Goal: Task Accomplishment & Management: Use online tool/utility

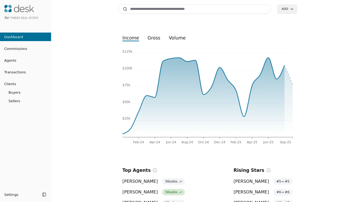
click at [25, 75] on button "Transactions" at bounding box center [25, 72] width 51 height 9
click at [18, 71] on span "Transactions" at bounding box center [13, 72] width 26 height 6
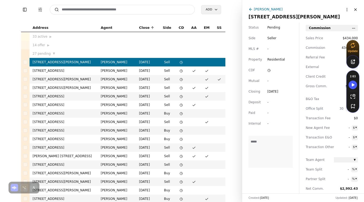
click at [282, 155] on textarea at bounding box center [271, 151] width 44 height 32
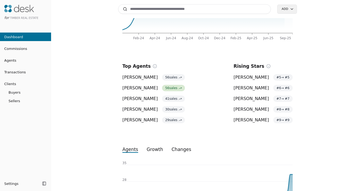
scroll to position [180, 0]
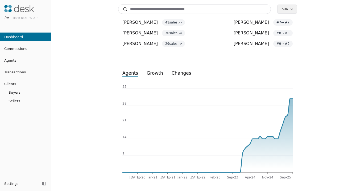
click at [17, 37] on span "Dashboard" at bounding box center [11, 37] width 23 height 6
click at [17, 72] on span "Transactions" at bounding box center [13, 72] width 26 height 6
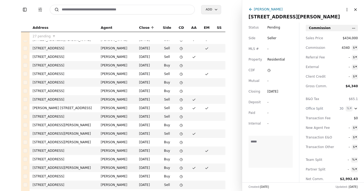
scroll to position [125, 0]
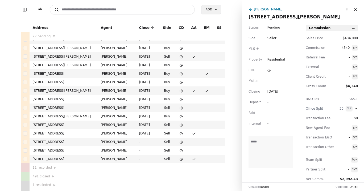
click at [269, 143] on textarea at bounding box center [271, 151] width 44 height 32
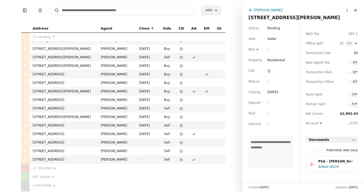
scroll to position [65, 0]
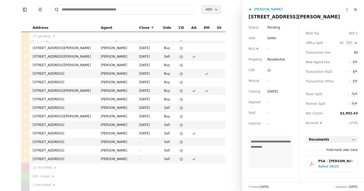
type textarea "**********"
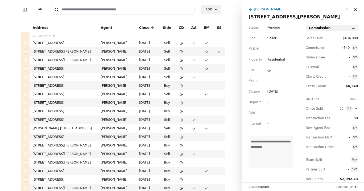
scroll to position [0, 0]
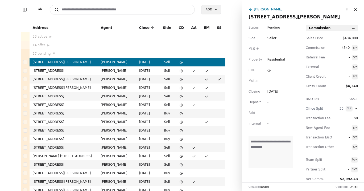
click at [26, 10] on button "Toggle Sidebar" at bounding box center [24, 9] width 7 height 7
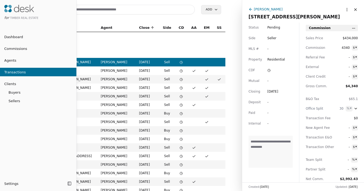
click at [15, 63] on link "Agents" at bounding box center [38, 60] width 76 height 6
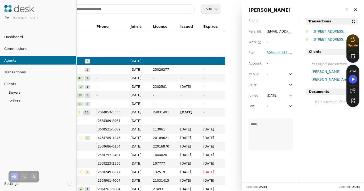
click at [106, 10] on div at bounding box center [182, 95] width 364 height 191
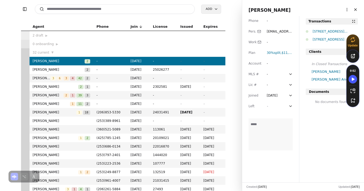
click at [106, 10] on input at bounding box center [115, 9] width 160 height 10
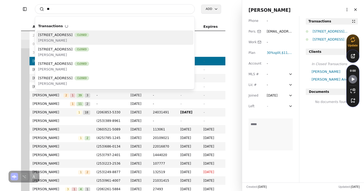
type input "*"
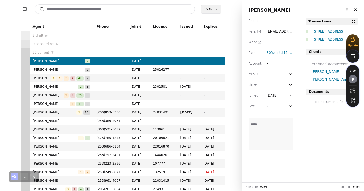
click at [23, 52] on table "Agent Phone Join License Issued Expires 2 draft ▶ 0 onboarding ▶ 32 current ▼ […" at bounding box center [123, 179] width 204 height 315
click at [24, 7] on button "Toggle Sidebar" at bounding box center [24, 8] width 7 height 7
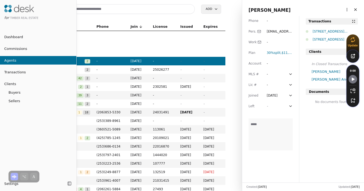
click at [12, 71] on span "Transactions" at bounding box center [13, 72] width 26 height 6
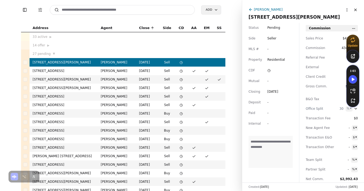
scroll to position [67, 0]
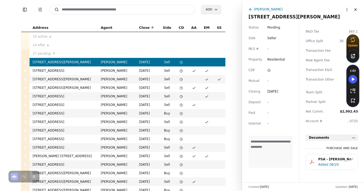
click at [352, 137] on html "Toggle Sidebar Transaction Filters Search Add Address Agent Close Side CD AA EM…" at bounding box center [182, 95] width 364 height 191
click at [348, 12] on html "Toggle Sidebar Transaction Filters Search Add Address Agent Close Side CD AA EM…" at bounding box center [182, 95] width 364 height 191
click at [348, 11] on html "Toggle Sidebar Transaction Filters Search Add Address Agent Close Side CD AA EM…" at bounding box center [182, 95] width 364 height 191
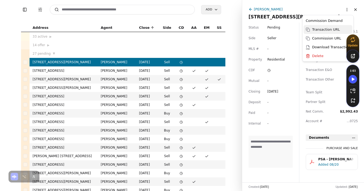
click at [327, 31] on div "Transaction URL" at bounding box center [328, 29] width 49 height 9
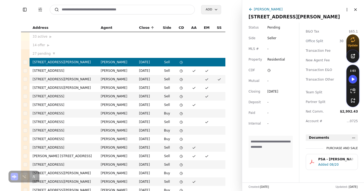
click at [80, 8] on input at bounding box center [122, 10] width 145 height 10
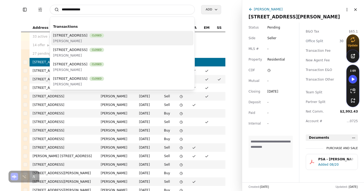
type input "**********"
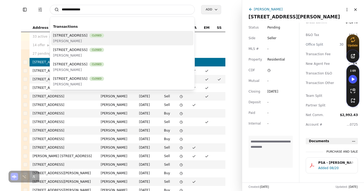
click at [75, 9] on input "**********" at bounding box center [122, 10] width 145 height 10
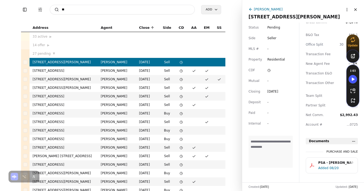
type input "*"
click at [26, 10] on button "Toggle Sidebar" at bounding box center [24, 9] width 7 height 7
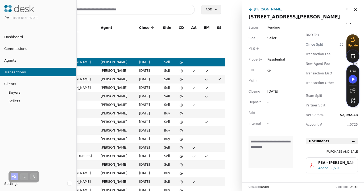
click at [24, 61] on link "Agents" at bounding box center [38, 60] width 76 height 6
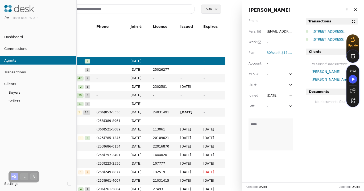
click at [90, 7] on div at bounding box center [182, 95] width 364 height 191
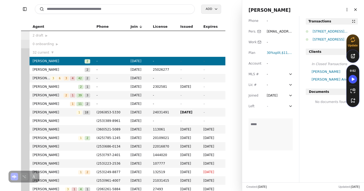
click at [87, 8] on input at bounding box center [115, 9] width 160 height 10
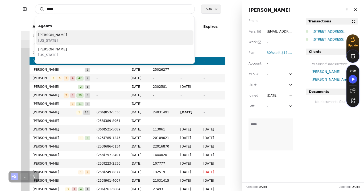
type input "*****"
click at [65, 37] on div "[PERSON_NAME][US_STATE]" at bounding box center [115, 37] width 158 height 14
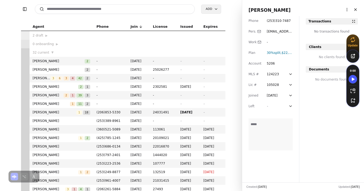
click at [347, 10] on html "Toggle Sidebar Search Add Agent Phone Join License Issued Expires 2 draft ▶ 0 o…" at bounding box center [182, 95] width 364 height 191
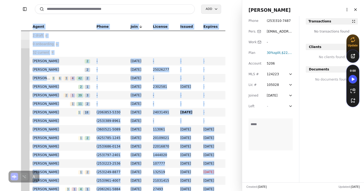
click at [347, 10] on html "Toggle Sidebar Search Add Agent Phone Join License Issued Expires 2 draft ▶ 0 o…" at bounding box center [182, 95] width 364 height 191
click at [331, 31] on link "Navigate as Agent" at bounding box center [335, 30] width 32 height 6
click at [24, 9] on button "Toggle Sidebar" at bounding box center [24, 8] width 7 height 7
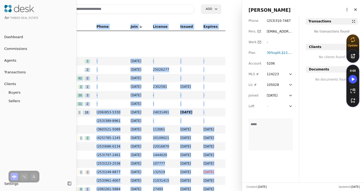
click at [13, 38] on span "Dashboard" at bounding box center [11, 37] width 23 height 6
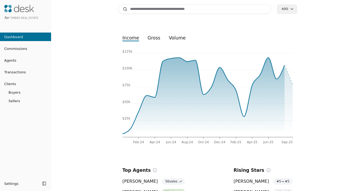
click at [142, 9] on input at bounding box center [194, 9] width 153 height 10
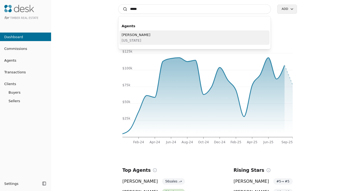
type input "*****"
click at [139, 35] on span "[PERSON_NAME]" at bounding box center [136, 35] width 29 height 6
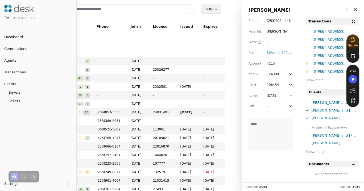
click at [10, 74] on span "Transactions" at bounding box center [13, 72] width 26 height 6
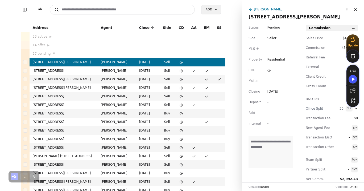
click at [347, 10] on html "Toggle Sidebar Transaction Filters Search Add Address Agent Close Side CD AA EM…" at bounding box center [182, 95] width 364 height 191
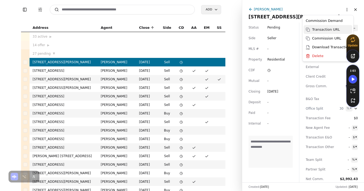
click at [323, 32] on div "Transaction URL" at bounding box center [328, 29] width 49 height 9
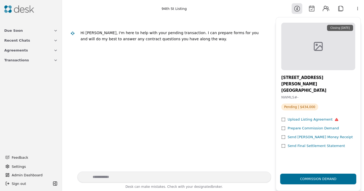
click at [340, 11] on button "Attach" at bounding box center [340, 8] width 11 height 11
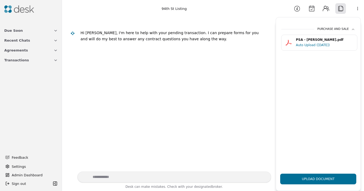
click at [347, 30] on div "Purchase and Sale" at bounding box center [337, 29] width 38 height 5
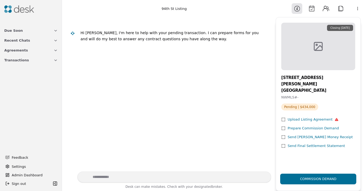
click at [285, 117] on icon at bounding box center [283, 119] width 4 height 4
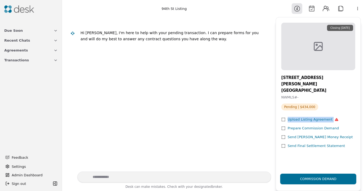
click at [285, 117] on icon at bounding box center [283, 119] width 4 height 4
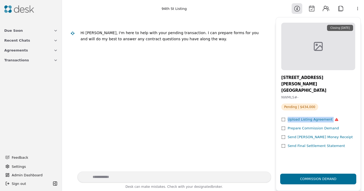
click at [285, 117] on icon at bounding box center [283, 119] width 4 height 4
click at [284, 117] on icon at bounding box center [283, 119] width 4 height 4
click at [285, 126] on icon at bounding box center [285, 126] width 0 height 0
click at [310, 117] on div "Upload Listing Agreement" at bounding box center [313, 120] width 51 height 6
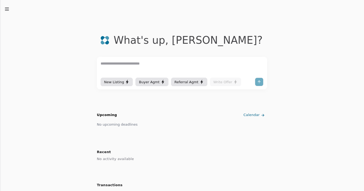
click at [6, 10] on icon "button" at bounding box center [6, 8] width 5 height 5
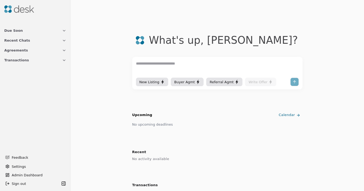
click at [51, 50] on button "Agreements" at bounding box center [35, 50] width 68 height 10
click at [45, 60] on link "New Listing" at bounding box center [35, 58] width 66 height 7
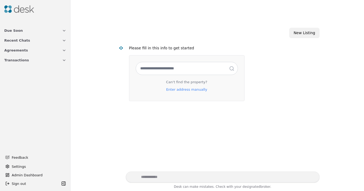
click at [14, 31] on span "Due Soon" at bounding box center [13, 31] width 19 height 6
click at [17, 67] on span "Recent Chats" at bounding box center [17, 67] width 26 height 6
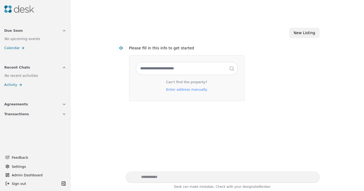
click at [31, 174] on span "Admin Dashboard" at bounding box center [39, 175] width 54 height 6
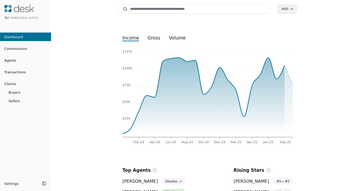
click at [146, 12] on input at bounding box center [194, 9] width 153 height 10
type input "*"
click at [149, 11] on input at bounding box center [194, 9] width 153 height 10
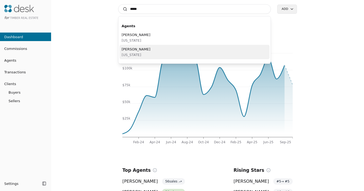
type input "*****"
click at [133, 49] on span "[PERSON_NAME]" at bounding box center [136, 49] width 29 height 6
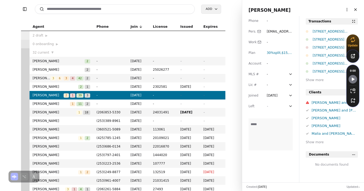
click at [122, 12] on input at bounding box center [115, 9] width 160 height 10
click at [345, 10] on html "Toggle Sidebar Search Add Agent Phone Join License Issued Expires 2 draft ▶ 0 o…" at bounding box center [182, 95] width 364 height 191
click at [327, 18] on link "Navigate as Agent" at bounding box center [331, 21] width 38 height 6
click at [26, 9] on button "Toggle Sidebar" at bounding box center [24, 8] width 7 height 7
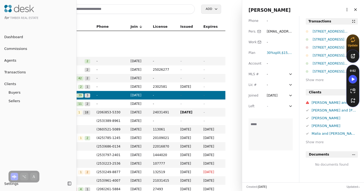
click at [15, 70] on span "Transactions" at bounding box center [13, 72] width 26 height 6
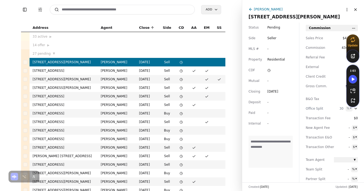
scroll to position [2, 0]
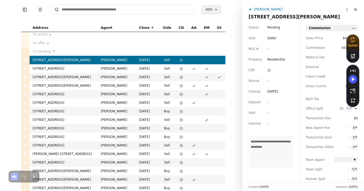
click at [46, 51] on span "27 pending" at bounding box center [42, 51] width 18 height 5
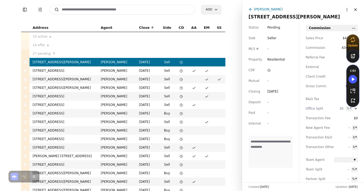
click at [346, 12] on html "Toggle Sidebar Transaction Filters Search Add Address Agent Close Side CD AA EM…" at bounding box center [182, 95] width 364 height 191
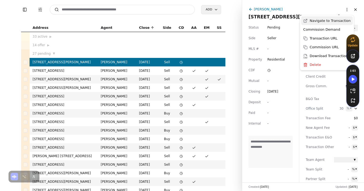
click at [334, 22] on link "Navigate to Transaction" at bounding box center [327, 20] width 52 height 9
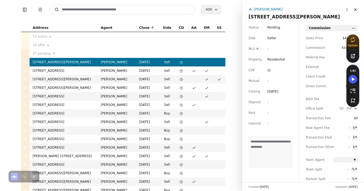
click at [85, 82] on td "7413 143rd Avenue Ct E, Sumner, WA 98390" at bounding box center [64, 79] width 68 height 9
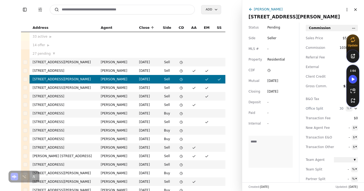
click at [78, 140] on td "[STREET_ADDRESS]" at bounding box center [64, 138] width 68 height 9
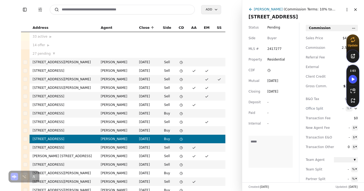
click at [347, 11] on html "Toggle Sidebar Transaction Filters Search Add Address Agent Close Side CD AA EM…" at bounding box center [182, 95] width 364 height 191
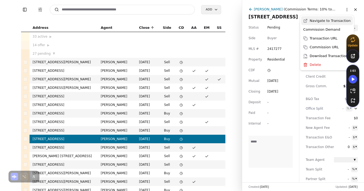
click at [327, 19] on link "Navigate to Transaction" at bounding box center [327, 20] width 52 height 9
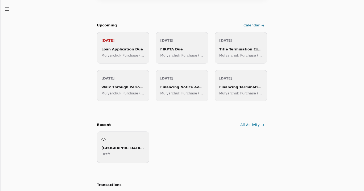
scroll to position [143, 0]
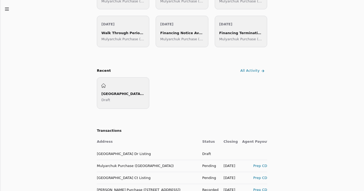
click at [121, 91] on div "Fruitland Ridge Dr Listing" at bounding box center [122, 94] width 43 height 6
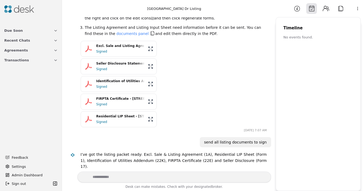
scroll to position [275, 0]
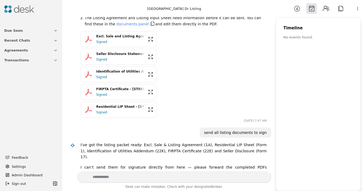
click at [340, 9] on button "Attach" at bounding box center [340, 8] width 11 height 11
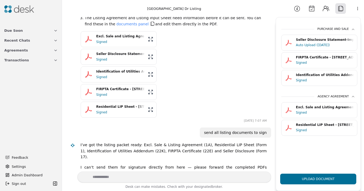
click at [295, 7] on button "Information" at bounding box center [297, 8] width 11 height 11
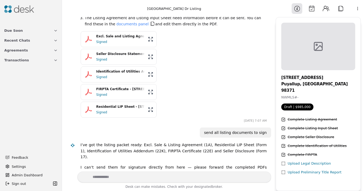
click at [282, 118] on icon at bounding box center [283, 119] width 3 height 3
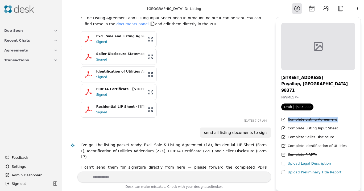
click at [282, 118] on icon at bounding box center [283, 119] width 3 height 3
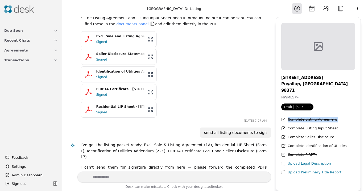
click at [282, 118] on icon at bounding box center [283, 119] width 3 height 3
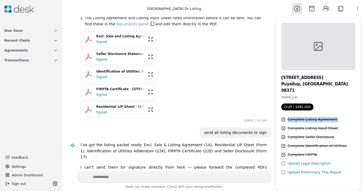
click at [282, 118] on icon at bounding box center [283, 119] width 3 height 3
click at [341, 11] on button "Attach" at bounding box center [340, 8] width 11 height 11
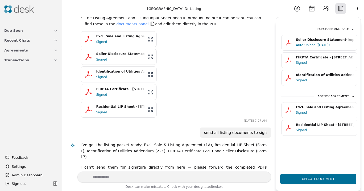
click at [352, 29] on icon "button" at bounding box center [353, 29] width 4 height 4
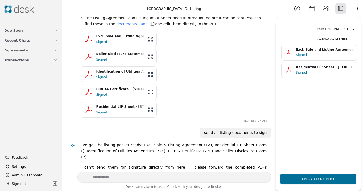
click at [350, 28] on div "Purchase and Sale" at bounding box center [337, 29] width 38 height 5
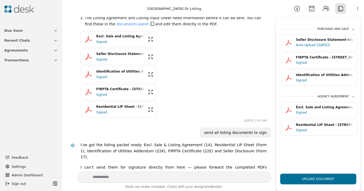
click at [350, 28] on div "Purchase and Sale" at bounding box center [337, 29] width 38 height 5
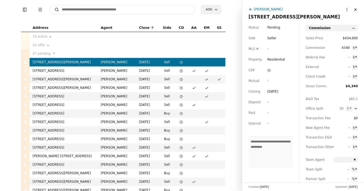
click at [346, 9] on html "Toggle Sidebar Transaction Filters Search Add Address Agent Close Side CD AA EM…" at bounding box center [182, 95] width 364 height 191
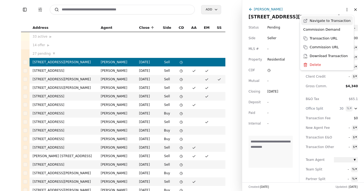
click at [335, 22] on link "Navigate to Transaction" at bounding box center [327, 20] width 52 height 9
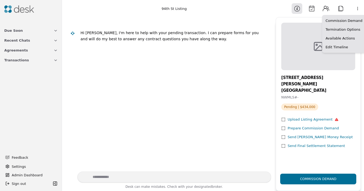
click at [358, 10] on html "Due Soon Recent Chats Agreements Transactions Feedback Settings Admin Dashboard…" at bounding box center [182, 95] width 364 height 191
click at [270, 9] on html "Due Soon Recent Chats Agreements Transactions Feedback Settings Admin Dashboard…" at bounding box center [182, 95] width 364 height 191
click at [358, 9] on html "Due Soon Recent Chats Agreements Transactions Feedback Settings Admin Dashboard…" at bounding box center [182, 95] width 364 height 191
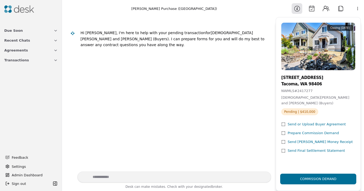
click at [313, 178] on div "Commission Demand" at bounding box center [318, 179] width 45 height 18
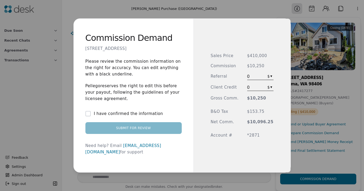
click at [91, 116] on button "I have confirmed the information" at bounding box center [87, 113] width 5 height 5
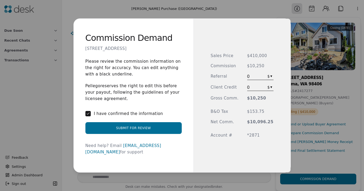
click at [126, 133] on button "Submit for Review" at bounding box center [133, 128] width 96 height 12
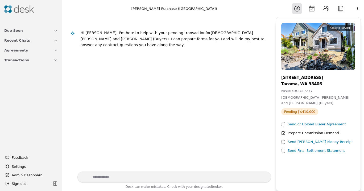
click at [27, 175] on span "Admin Dashboard" at bounding box center [34, 175] width 45 height 6
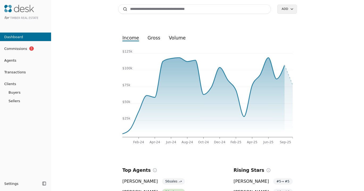
click at [21, 48] on span "Commissions" at bounding box center [13, 49] width 27 height 6
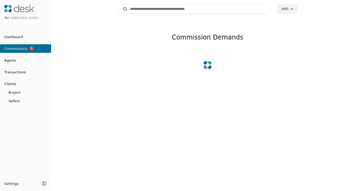
click at [21, 48] on span "Commissions" at bounding box center [13, 49] width 27 height 6
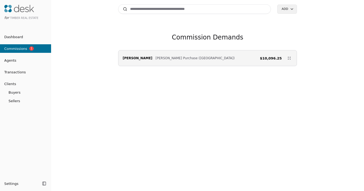
click at [178, 55] on span "Hogan Purchase (7th Street)" at bounding box center [195, 57] width 79 height 5
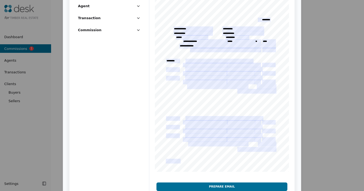
click at [219, 185] on button "Prepare Email" at bounding box center [222, 186] width 131 height 9
